Goal: Find contact information: Find contact information

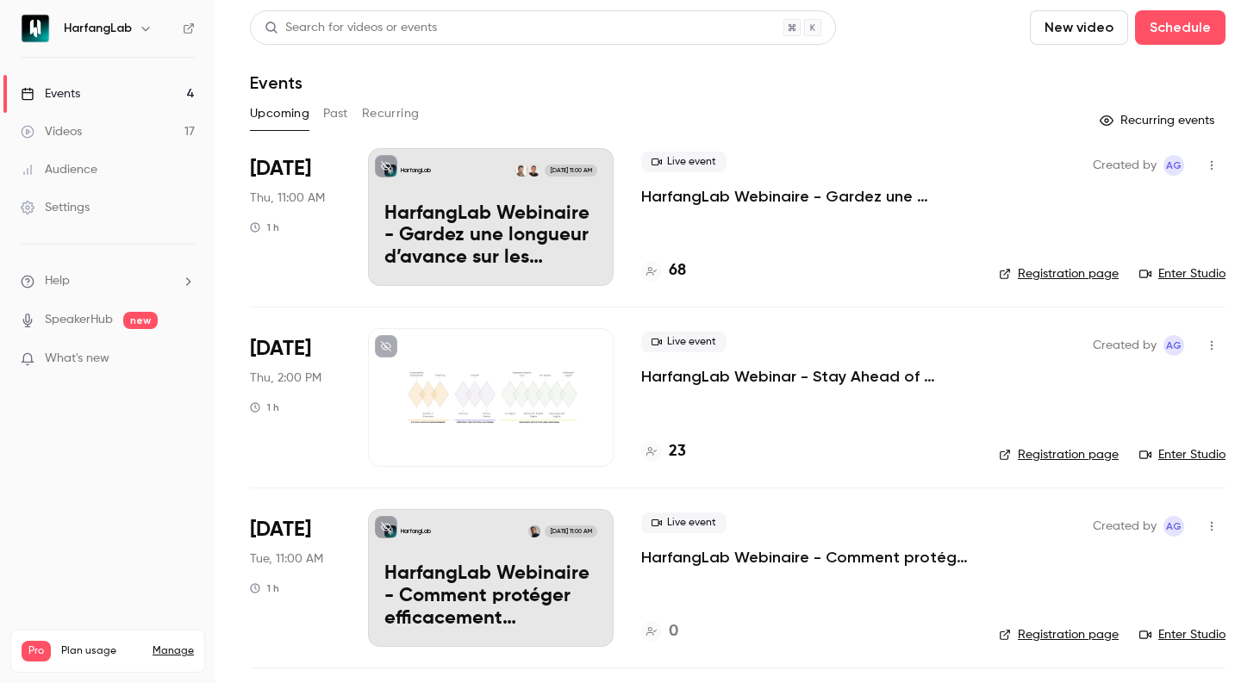
click at [677, 268] on h4 "68" at bounding box center [677, 270] width 17 height 23
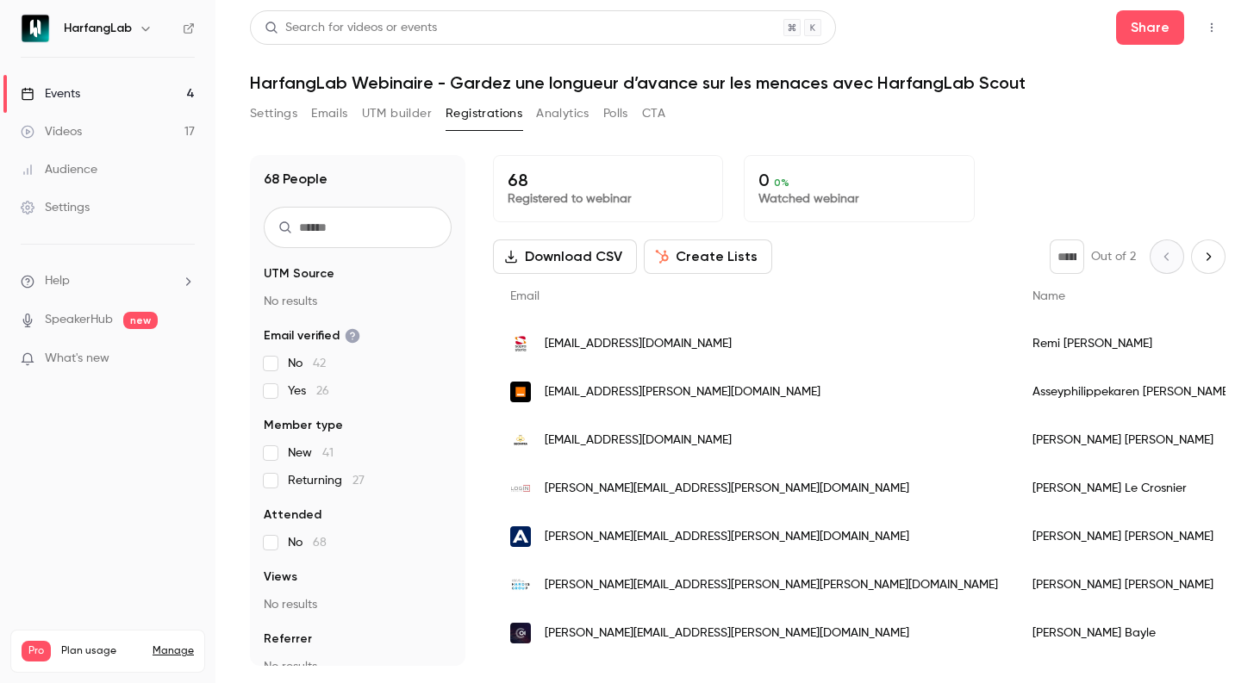
click at [134, 87] on link "Events 4" at bounding box center [107, 94] width 215 height 38
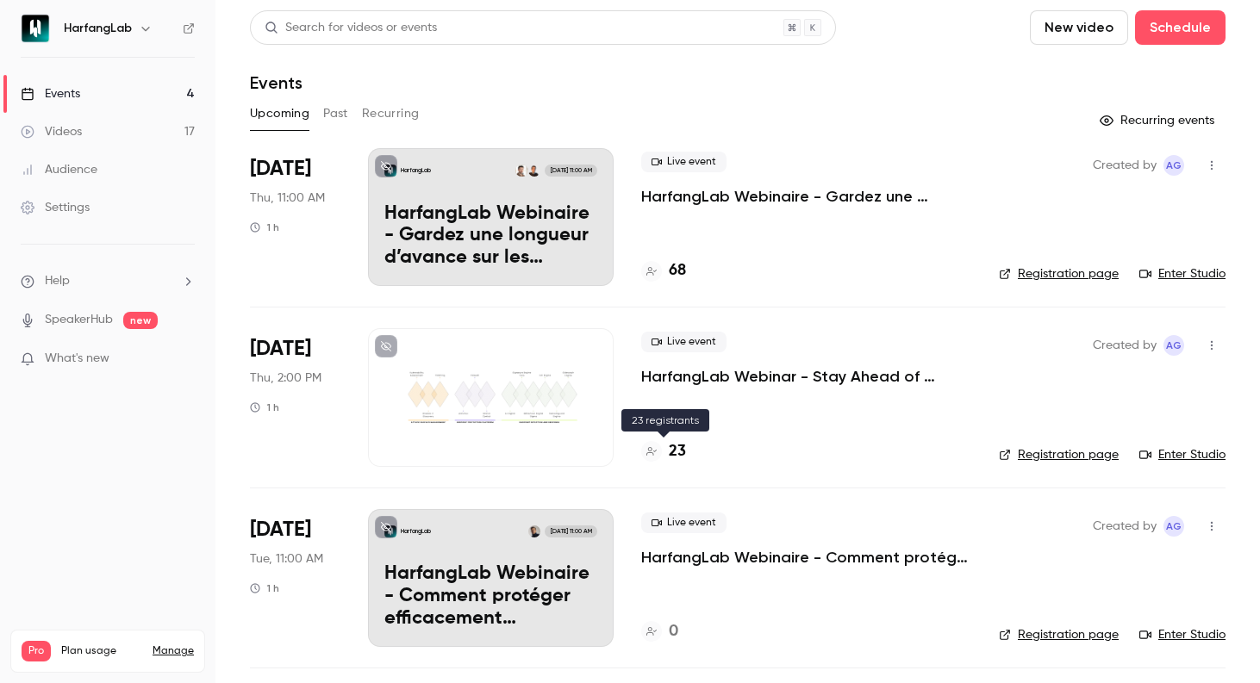
click at [682, 450] on h4 "23" at bounding box center [677, 451] width 17 height 23
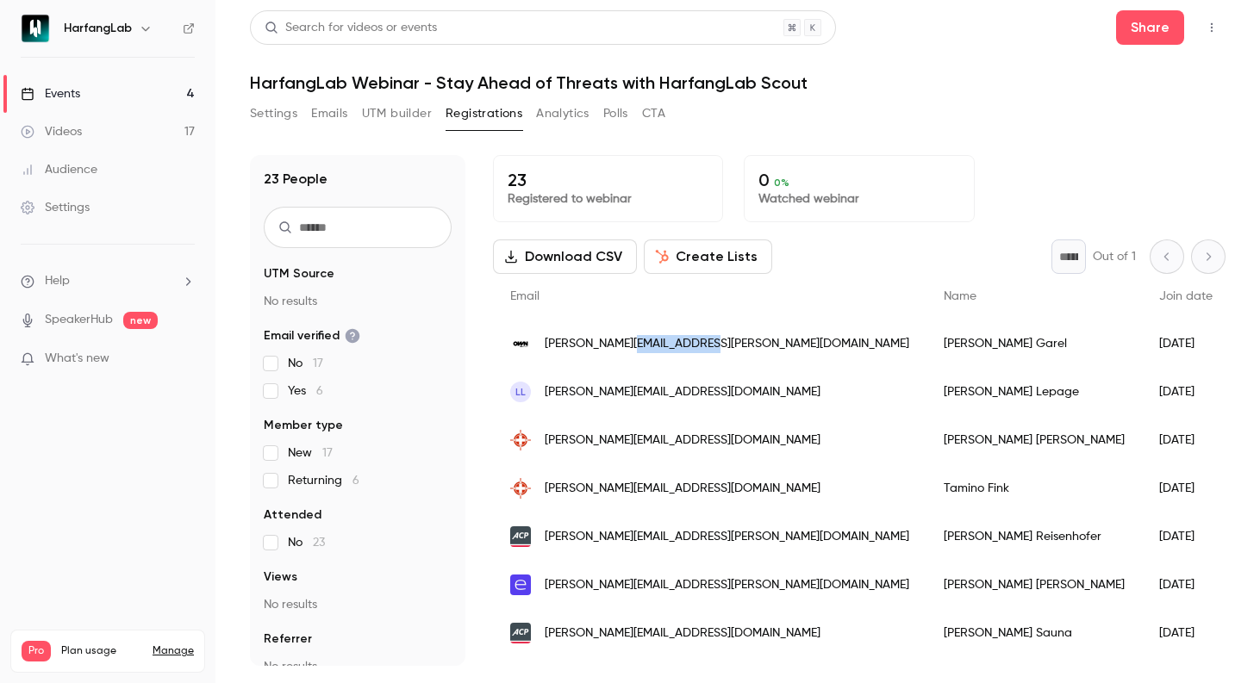
drag, startPoint x: 696, startPoint y: 342, endPoint x: 627, endPoint y: 346, distance: 69.0
click at [627, 346] on div "[PERSON_NAME][EMAIL_ADDRESS][PERSON_NAME][DOMAIN_NAME]" at bounding box center [710, 344] width 434 height 48
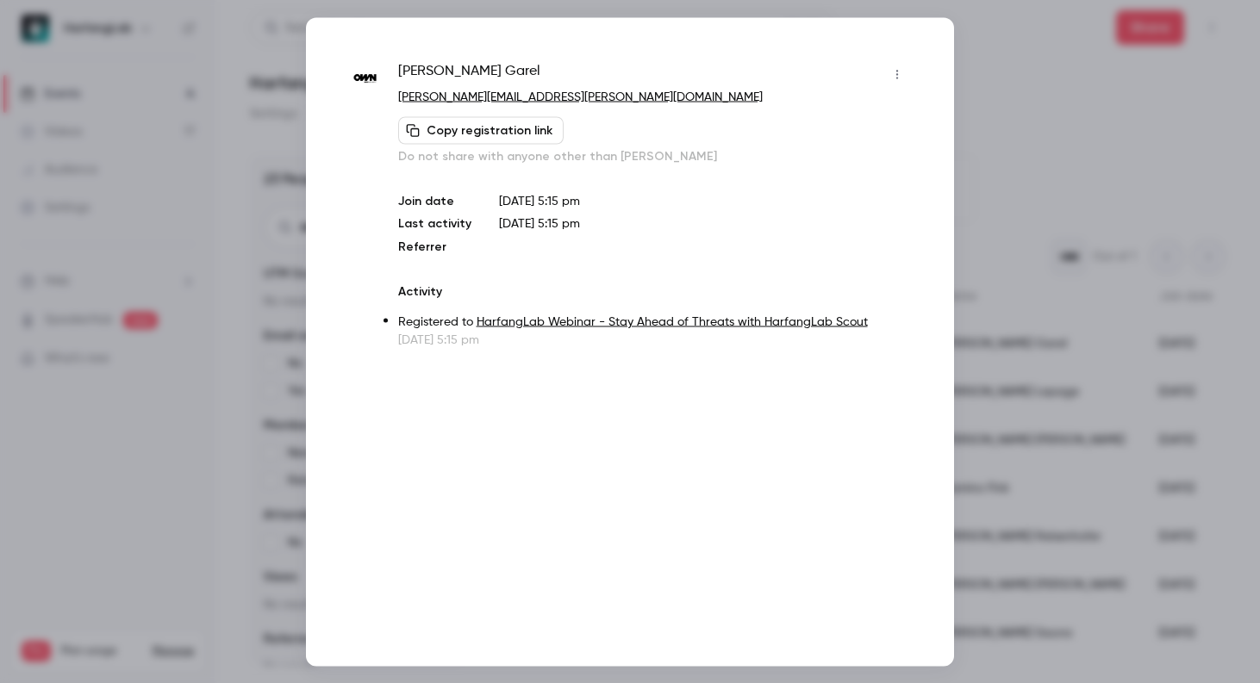
click at [1058, 145] on div at bounding box center [630, 341] width 1260 height 683
